Goal: Task Accomplishment & Management: Use online tool/utility

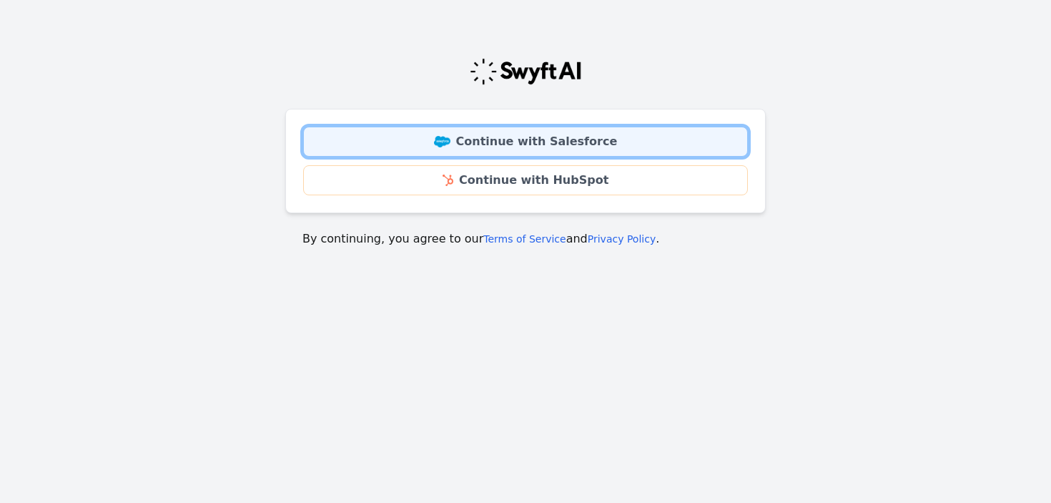
click at [545, 142] on link "Continue with Salesforce" at bounding box center [525, 142] width 445 height 30
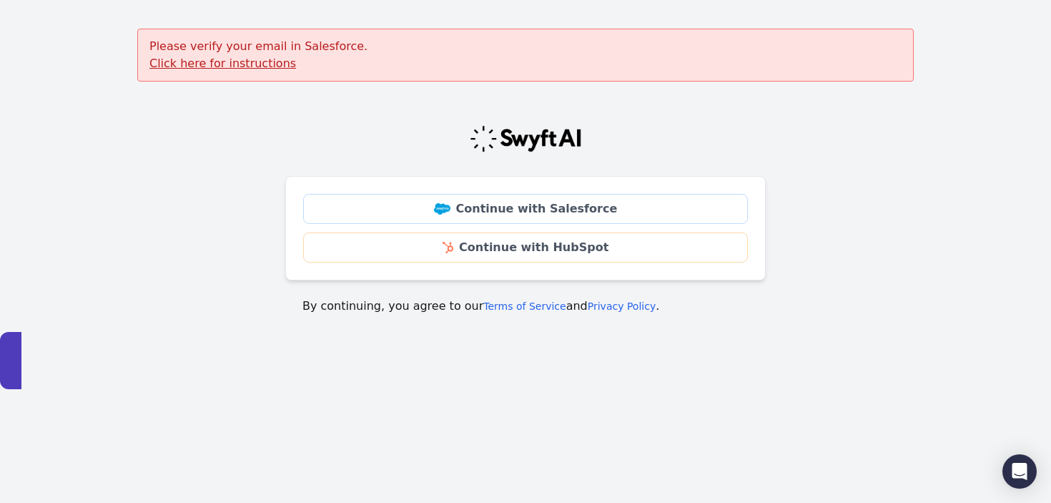
click at [242, 63] on u "Click here for instructions" at bounding box center [222, 64] width 147 height 14
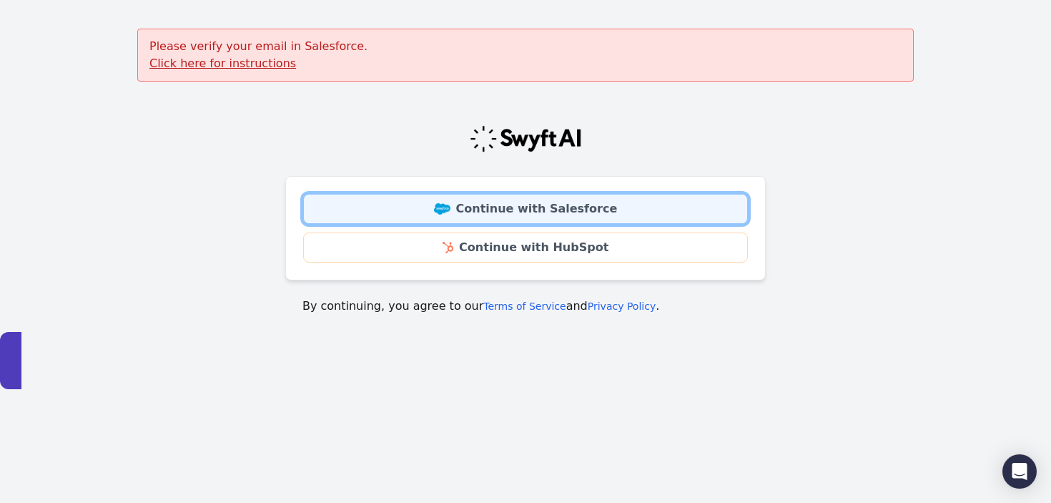
click at [448, 204] on img at bounding box center [442, 208] width 16 height 11
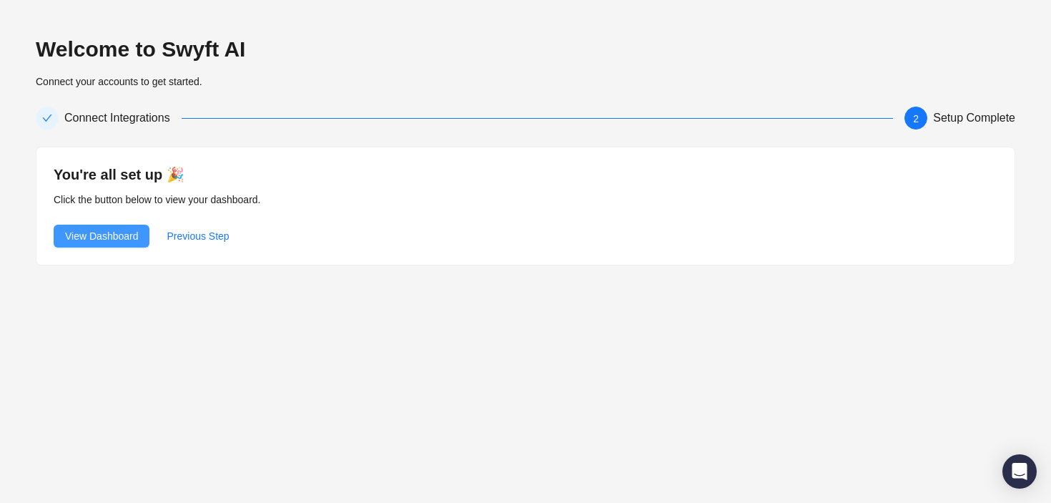
click at [97, 232] on span "View Dashboard" at bounding box center [101, 236] width 73 height 16
